Goal: Task Accomplishment & Management: Manage account settings

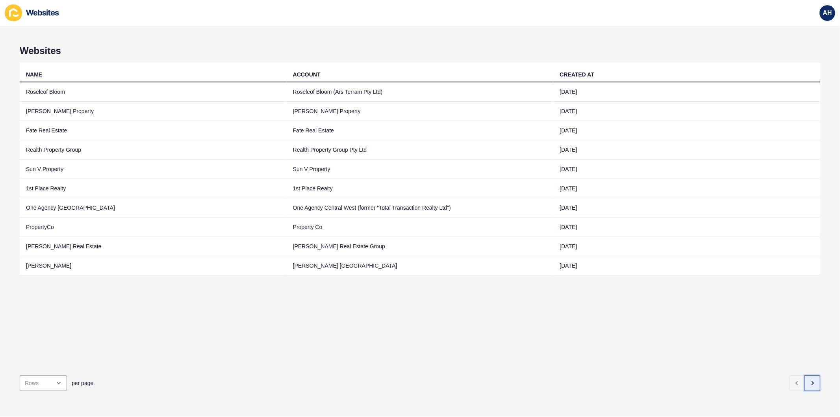
click at [809, 380] on icon "button" at bounding box center [812, 383] width 6 height 6
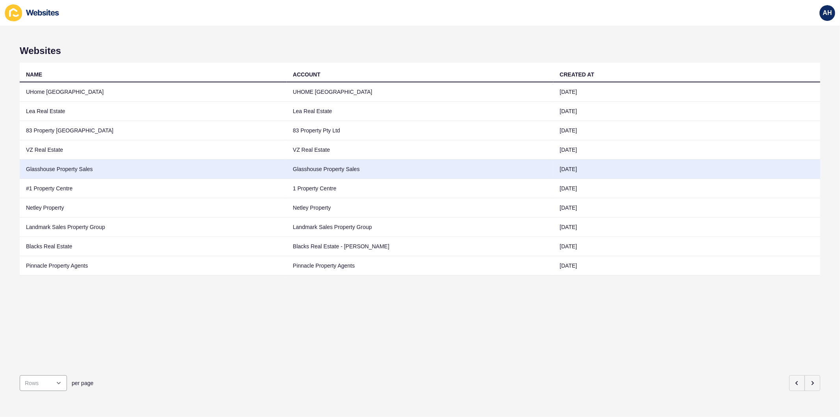
click at [310, 168] on td "Glasshouse Property Sales" at bounding box center [420, 169] width 267 height 19
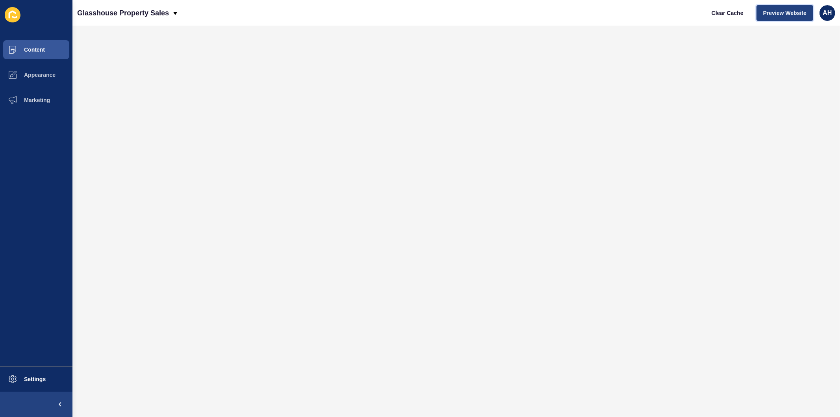
click at [783, 15] on span "Preview Website" at bounding box center [784, 13] width 43 height 8
click at [39, 45] on button "Content" at bounding box center [36, 49] width 72 height 25
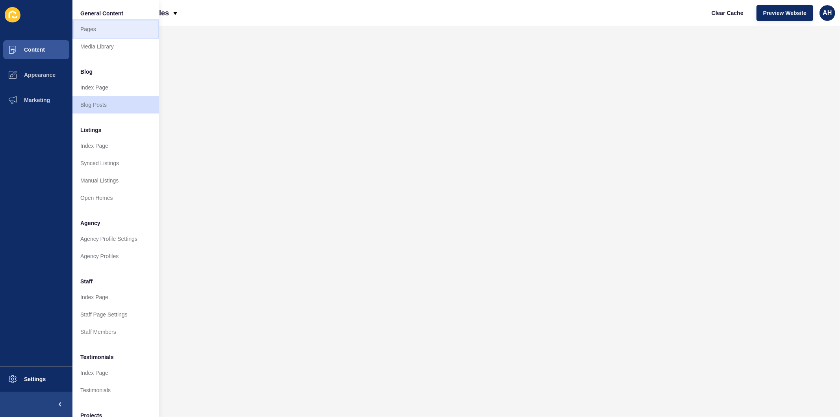
click at [87, 28] on link "Pages" at bounding box center [115, 28] width 87 height 17
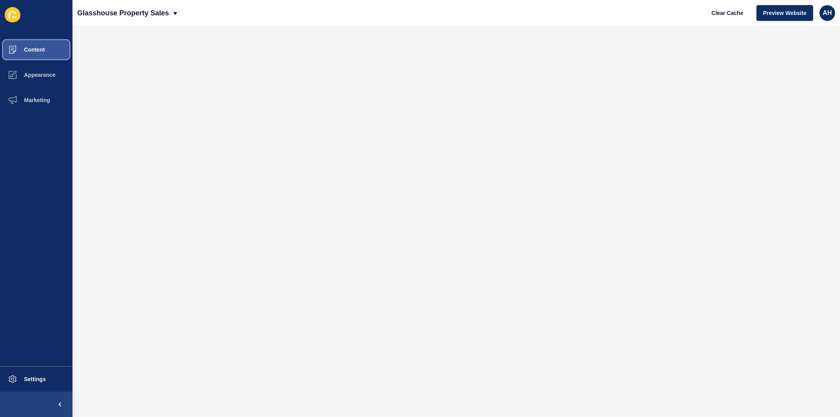
click at [43, 41] on button "Content" at bounding box center [36, 49] width 72 height 25
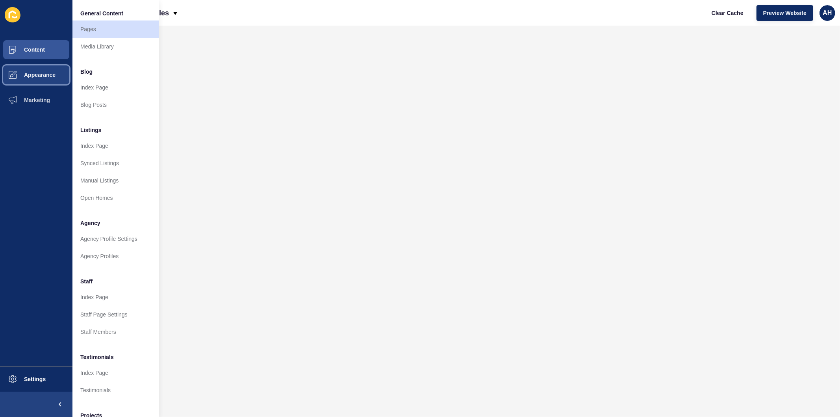
click at [42, 72] on span "Appearance" at bounding box center [27, 75] width 57 height 6
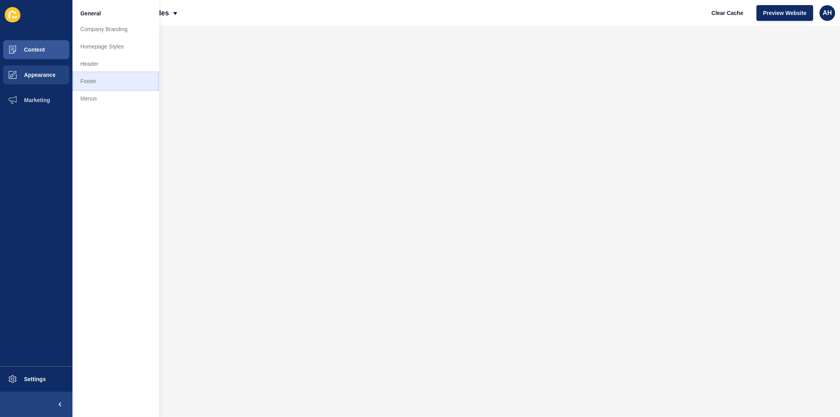
click at [96, 77] on link "Footer" at bounding box center [115, 80] width 87 height 17
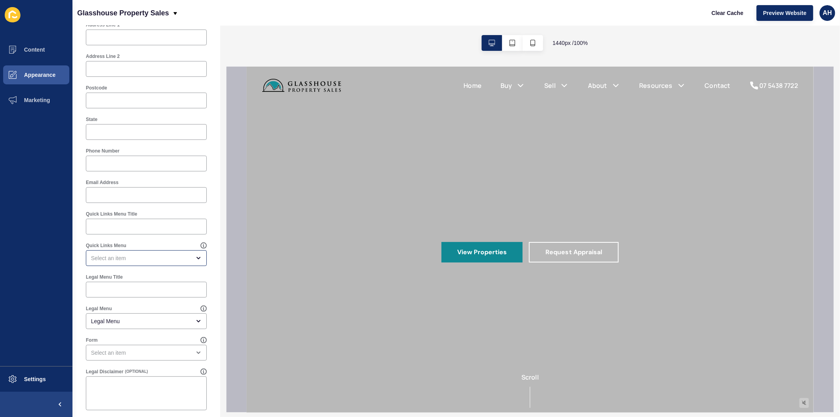
scroll to position [308, 0]
click at [147, 253] on div "open menu" at bounding box center [141, 252] width 100 height 8
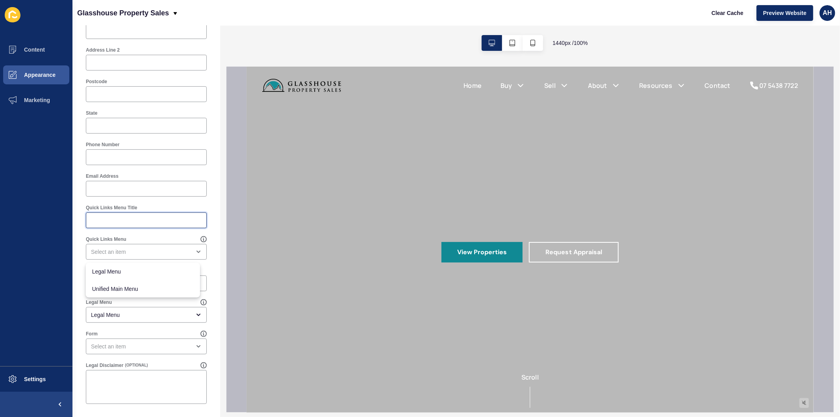
click at [147, 219] on input "Quick Links Menu Title" at bounding box center [146, 220] width 111 height 8
click at [43, 50] on span "Content" at bounding box center [22, 49] width 46 height 6
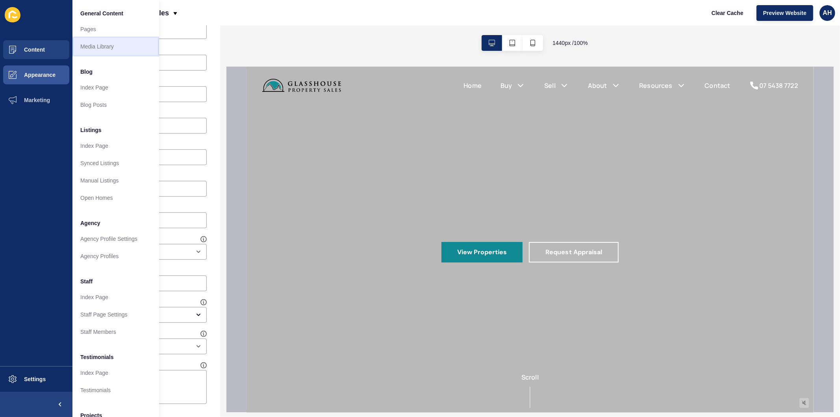
click at [96, 46] on link "Media Library" at bounding box center [115, 46] width 87 height 17
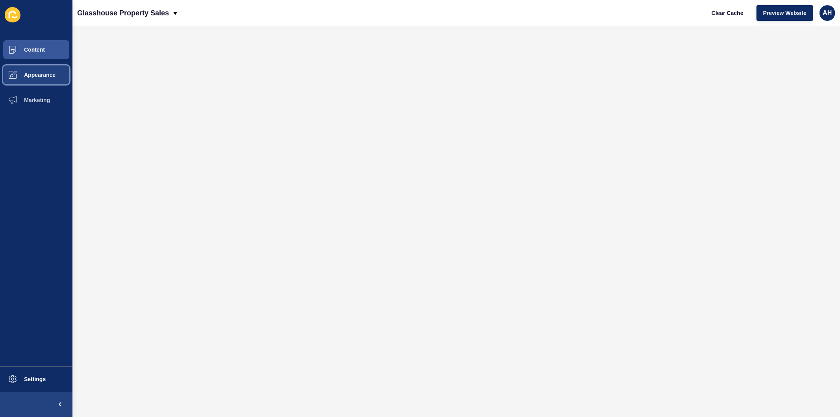
click at [25, 72] on span "Appearance" at bounding box center [27, 75] width 57 height 6
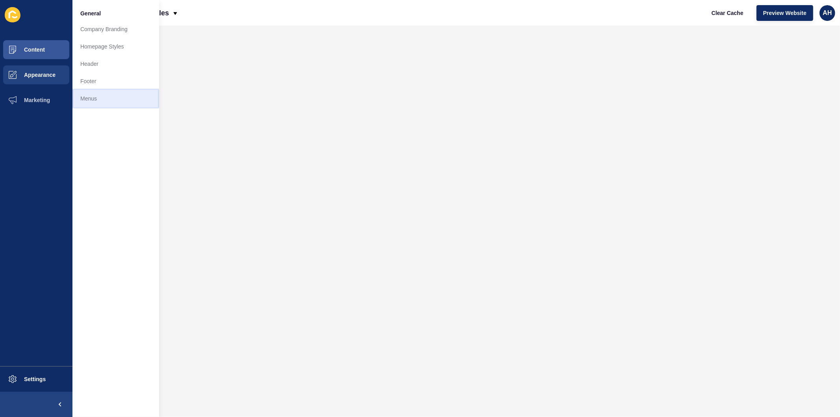
click at [83, 99] on link "Menus" at bounding box center [115, 98] width 87 height 17
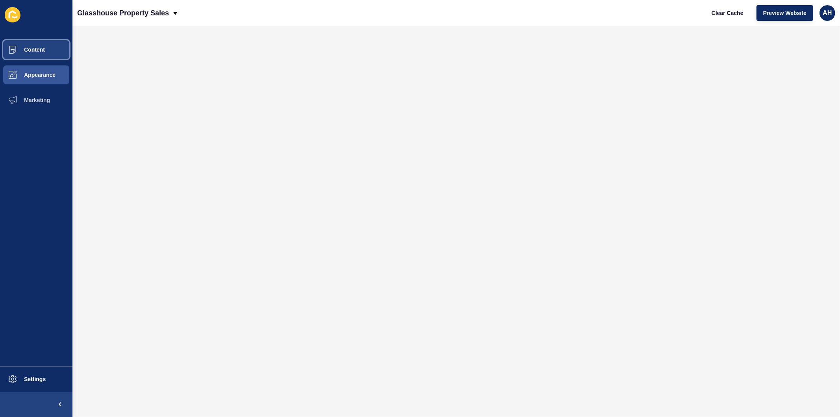
click at [38, 50] on span "Content" at bounding box center [22, 49] width 46 height 6
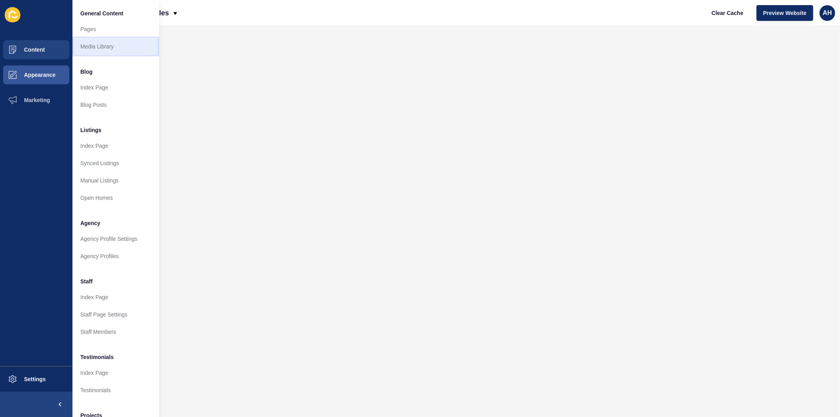
click at [116, 48] on link "Media Library" at bounding box center [115, 46] width 87 height 17
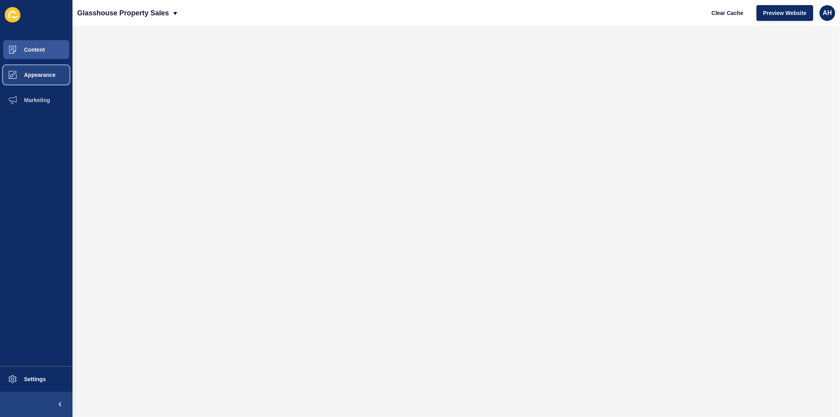
click at [40, 78] on button "Appearance" at bounding box center [36, 74] width 72 height 25
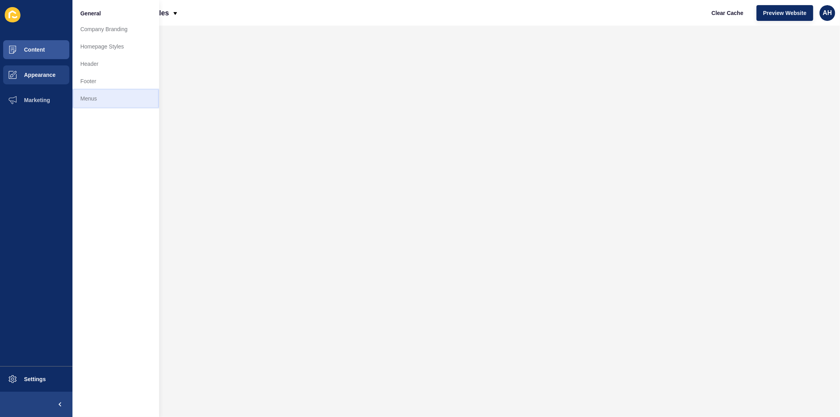
click at [86, 100] on link "Menus" at bounding box center [115, 98] width 87 height 17
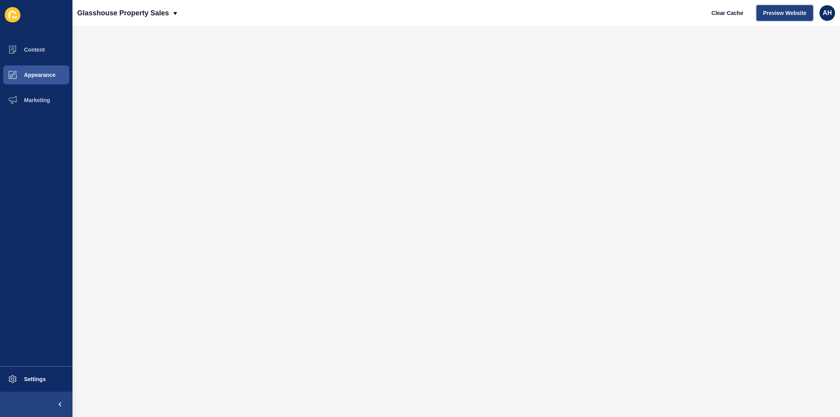
click at [785, 16] on span "Preview Website" at bounding box center [784, 13] width 43 height 8
click at [34, 72] on span "Appearance" at bounding box center [27, 75] width 57 height 6
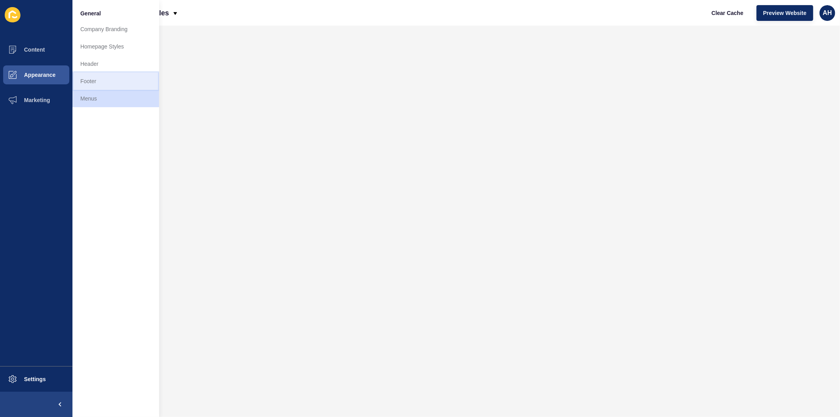
click at [95, 79] on link "Footer" at bounding box center [115, 80] width 87 height 17
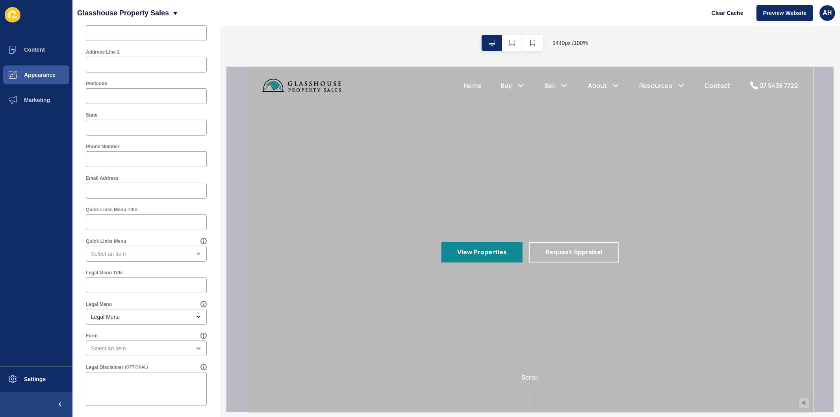
scroll to position [308, 0]
click at [129, 282] on input "Legal Menu Title" at bounding box center [146, 283] width 111 height 8
click at [128, 282] on input "Legal Menu Title" at bounding box center [146, 283] width 111 height 8
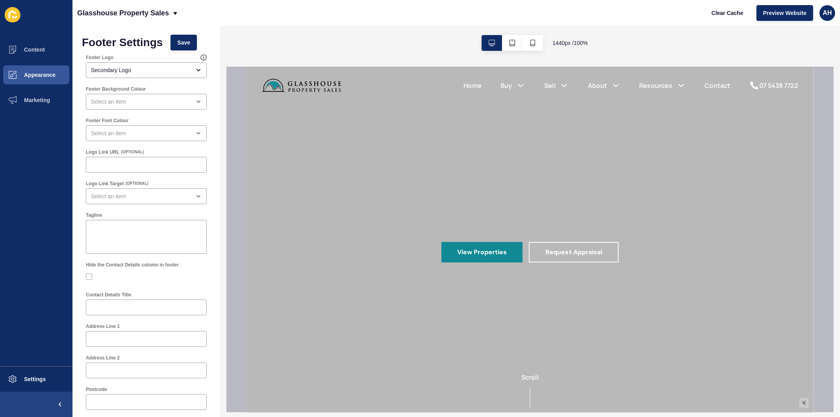
scroll to position [0, 0]
type input "IMPORTANT LINKS"
click at [174, 41] on button "Save" at bounding box center [184, 43] width 26 height 16
click at [179, 44] on span "Save" at bounding box center [183, 43] width 13 height 8
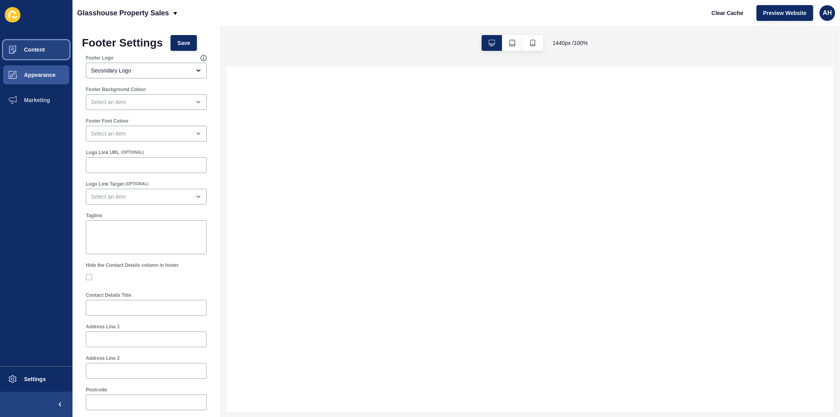
click at [34, 49] on span "Content" at bounding box center [22, 49] width 46 height 6
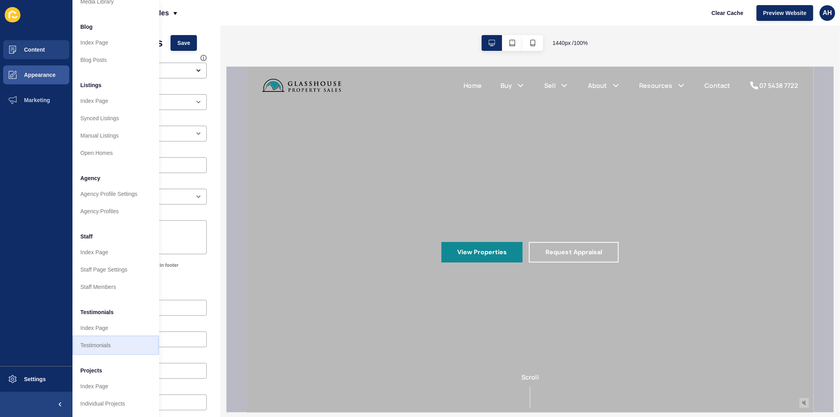
click at [103, 340] on link "Testimonials" at bounding box center [115, 344] width 87 height 17
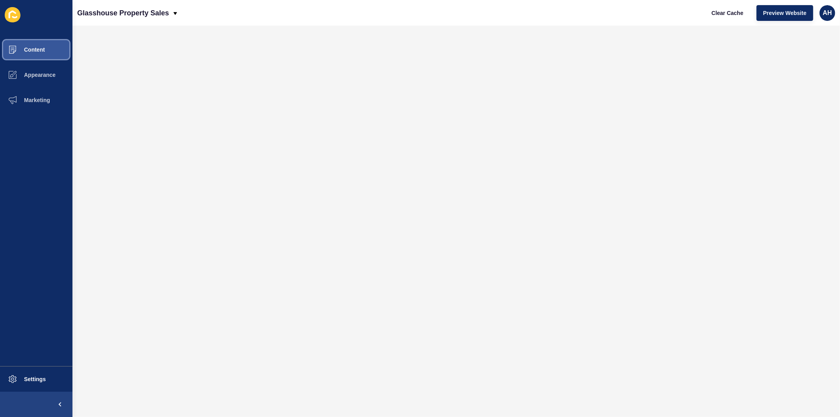
click at [36, 49] on span "Content" at bounding box center [22, 49] width 46 height 6
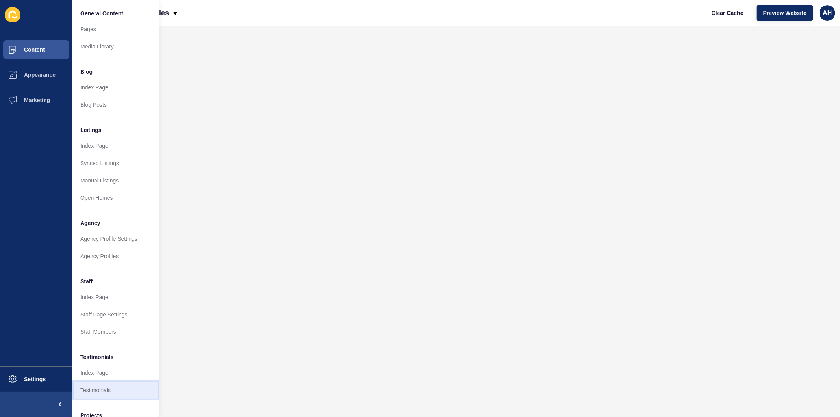
click at [104, 391] on link "Testimonials" at bounding box center [115, 389] width 87 height 17
